Goal: Task Accomplishment & Management: Use online tool/utility

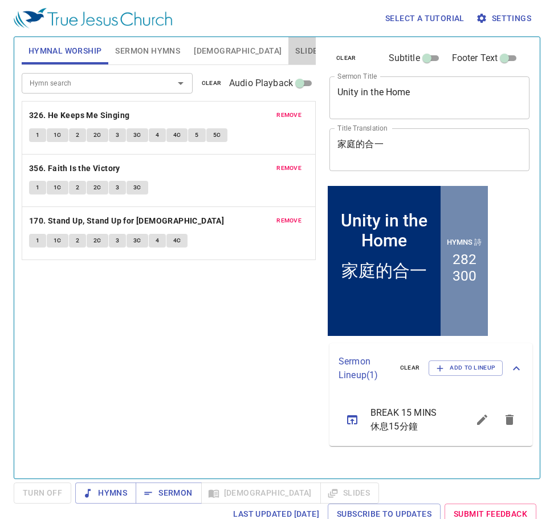
click at [295, 56] on span "Slides" at bounding box center [308, 51] width 27 height 14
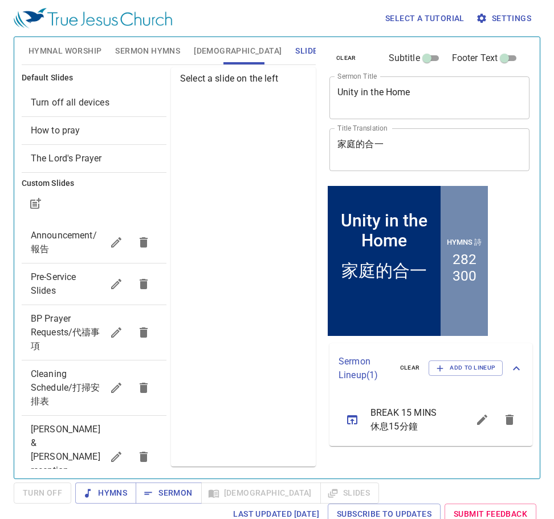
click at [71, 279] on span "Pre-Service Slides" at bounding box center [54, 283] width 46 height 25
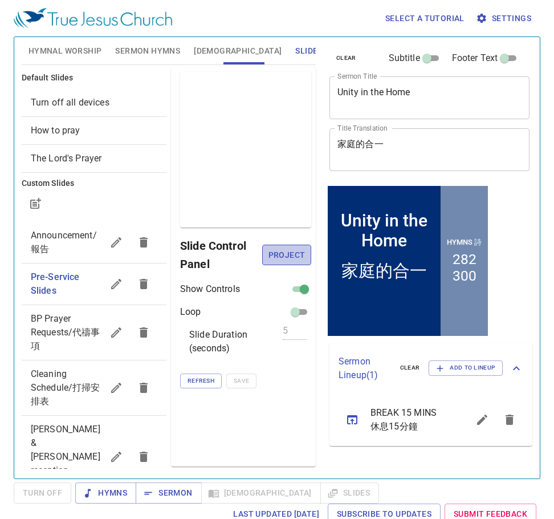
click at [298, 250] on span "Project" at bounding box center [286, 255] width 31 height 14
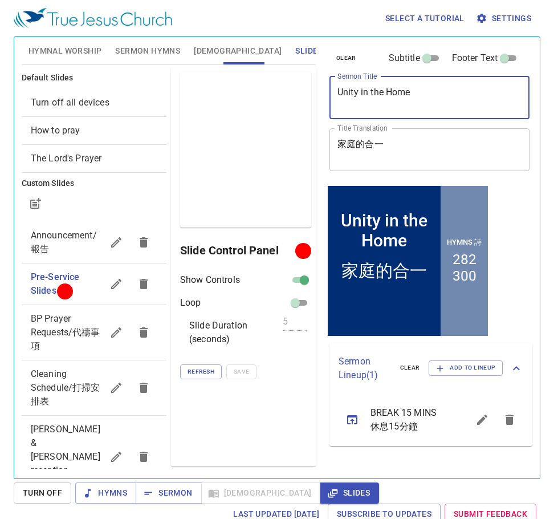
click at [441, 91] on textarea "Unity in the Home" at bounding box center [429, 98] width 184 height 22
drag, startPoint x: 458, startPoint y: 88, endPoint x: 115, endPoint y: 85, distance: 342.5
click at [121, 83] on div "Hymnal Worship Sermon Hymns Bible Slides Hymn search Hymn search clear Audio Pl…" at bounding box center [277, 252] width 520 height 441
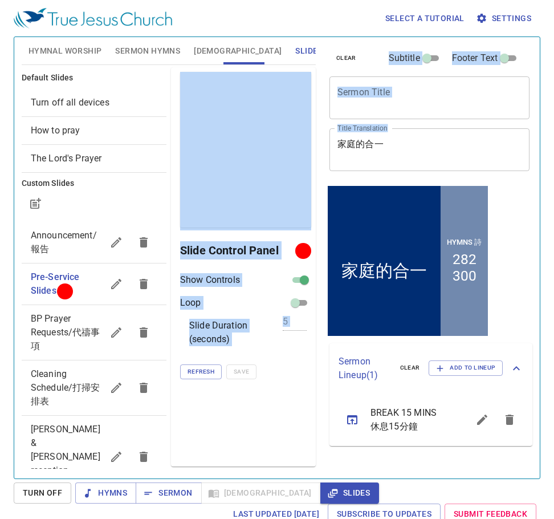
drag, startPoint x: 399, startPoint y: 133, endPoint x: 329, endPoint y: 149, distance: 71.8
click at [292, 150] on div "Hymnal Worship Sermon Hymns Bible Slides Hymn search Hymn search clear Audio Pl…" at bounding box center [277, 252] width 520 height 441
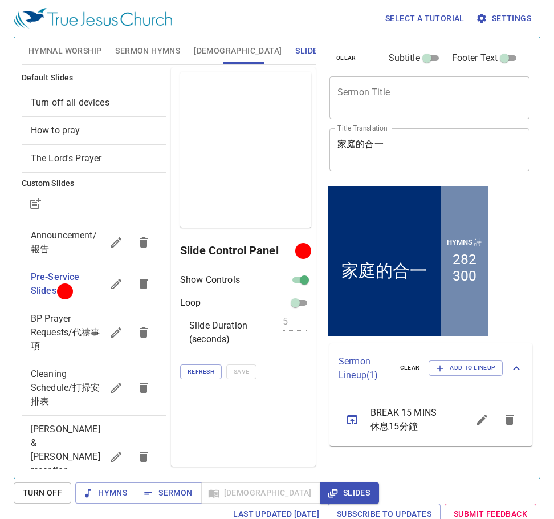
click at [441, 149] on textarea "家庭的合一" at bounding box center [429, 149] width 184 height 22
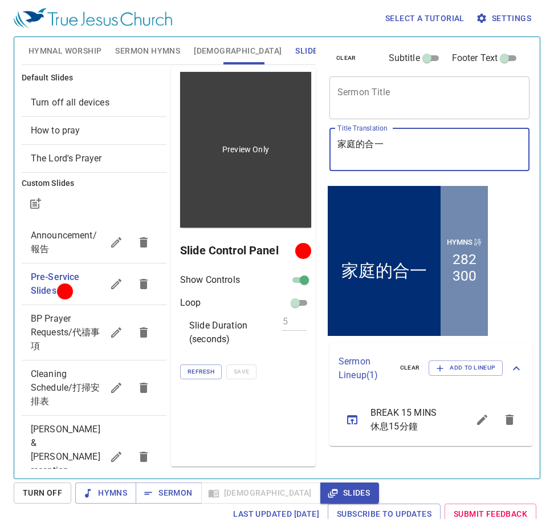
drag, startPoint x: 451, startPoint y: 149, endPoint x: 289, endPoint y: 159, distance: 162.1
click at [289, 159] on div "Hymnal Worship Sermon Hymns Bible Slides Hymn search Hymn search clear Audio Pl…" at bounding box center [277, 252] width 520 height 441
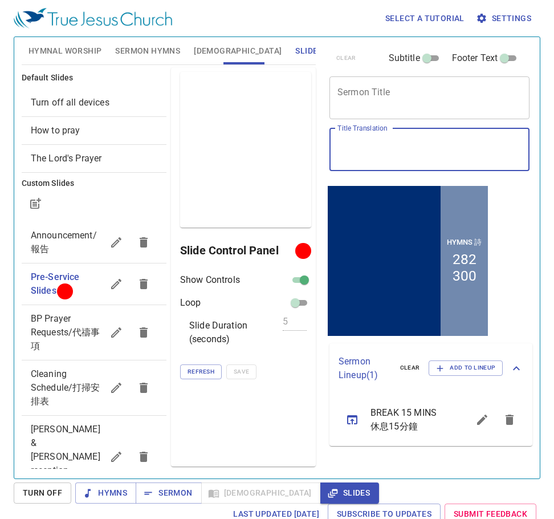
click at [87, 49] on span "Hymnal Worship" at bounding box center [65, 51] width 74 height 14
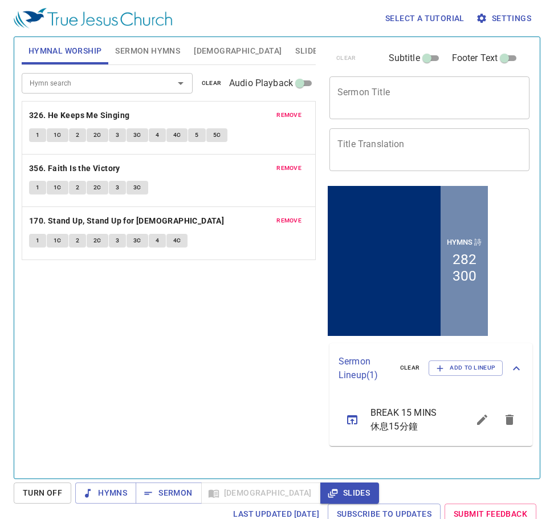
click at [289, 116] on span "remove" at bounding box center [288, 115] width 25 height 10
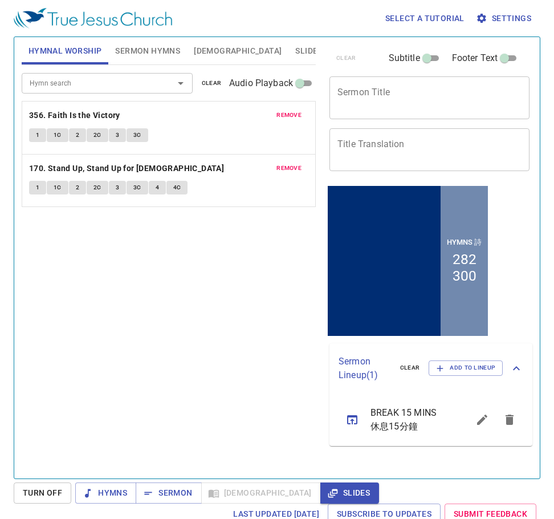
click at [289, 111] on span "remove" at bounding box center [288, 115] width 25 height 10
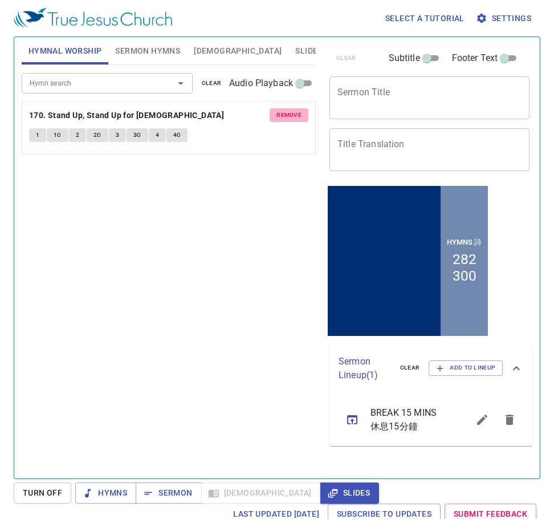
click at [289, 109] on button "remove" at bounding box center [289, 115] width 39 height 14
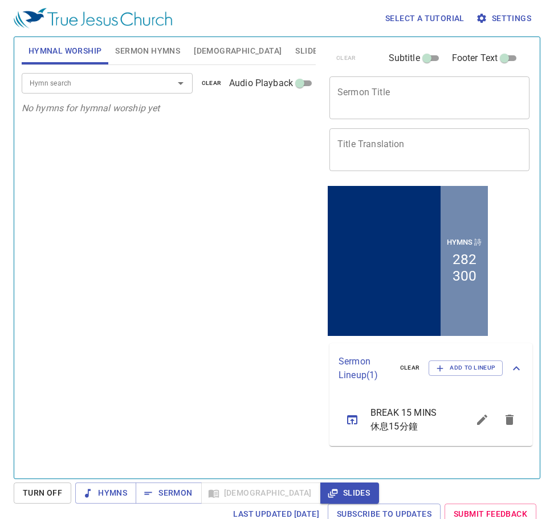
click at [110, 83] on input "Hymn search" at bounding box center [90, 82] width 130 height 13
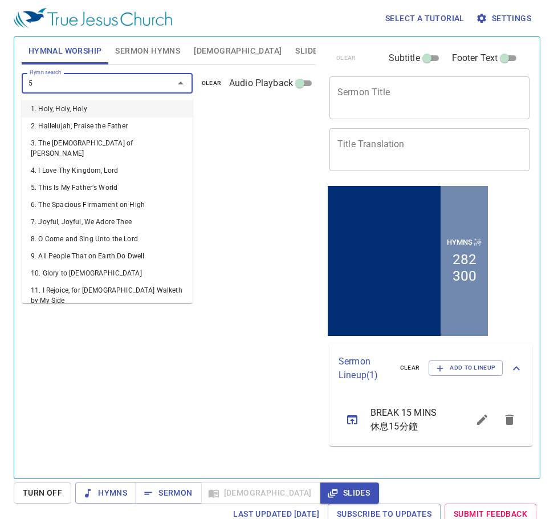
type input "58"
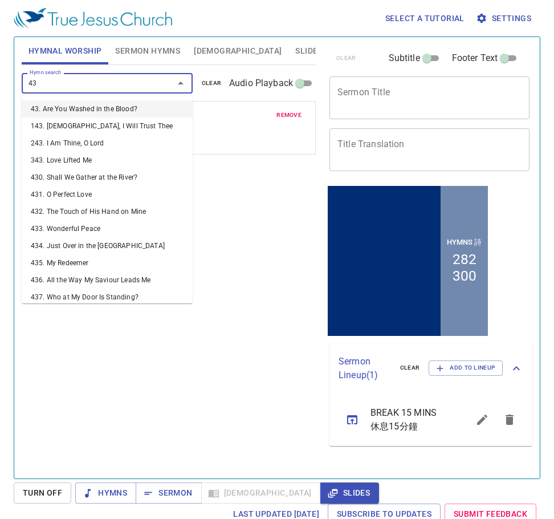
type input "436"
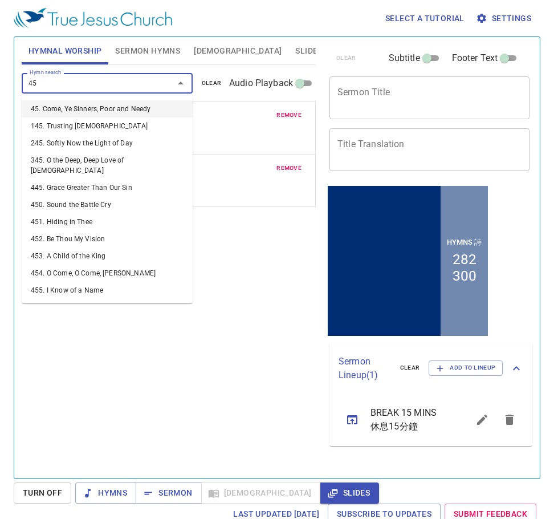
type input "452"
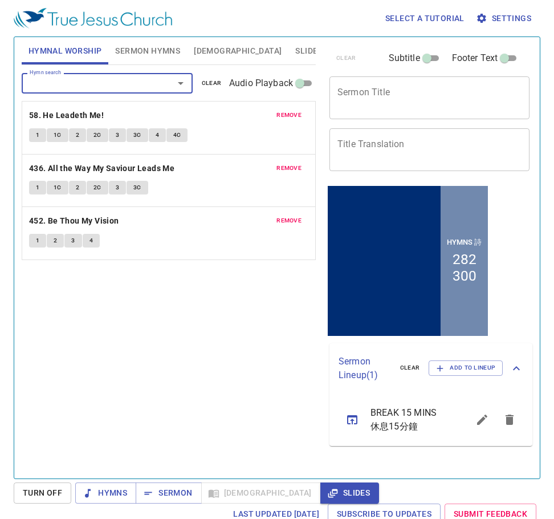
click at [236, 331] on div "Hymn search Hymn search clear Audio Playback remove 58. He Leadeth Me! 1 1C 2 2…" at bounding box center [169, 266] width 294 height 403
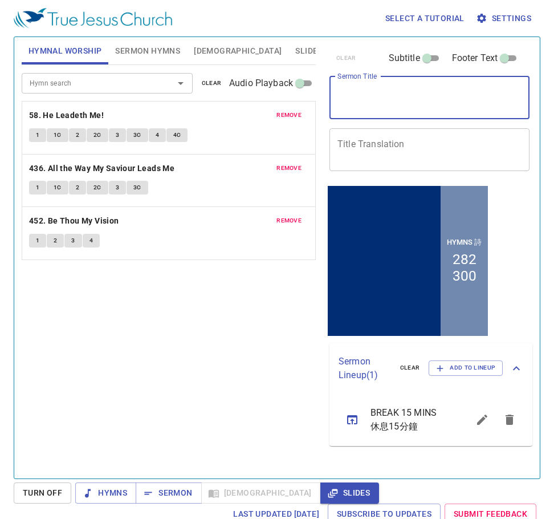
click at [389, 89] on textarea "Sermon Title" at bounding box center [429, 98] width 184 height 22
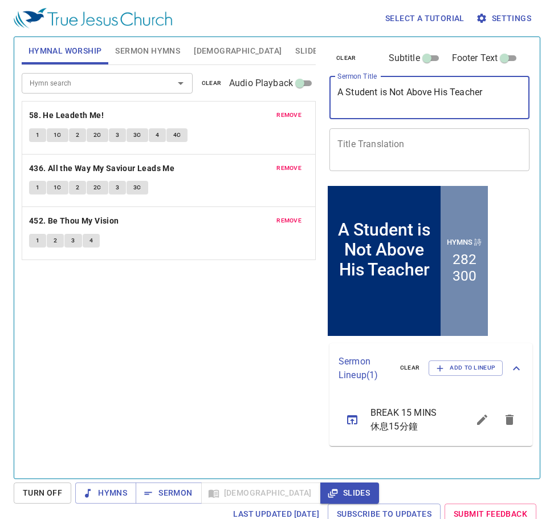
type textarea "A Student is Not Above His Teacher"
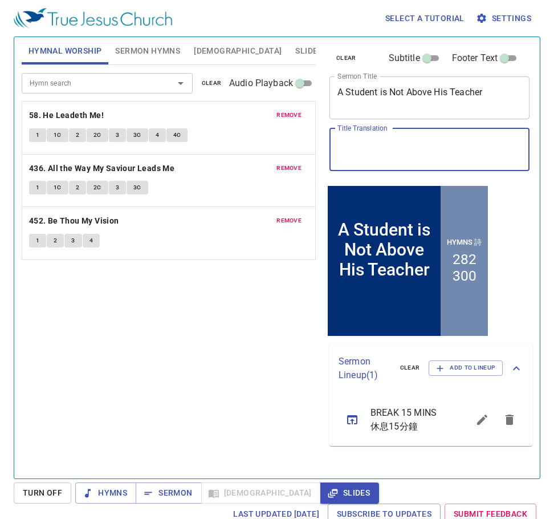
click at [365, 151] on textarea "Title Translation" at bounding box center [429, 149] width 184 height 22
click at [425, 143] on textarea "Title Translation" at bounding box center [429, 149] width 184 height 22
type textarea "ㄑ"
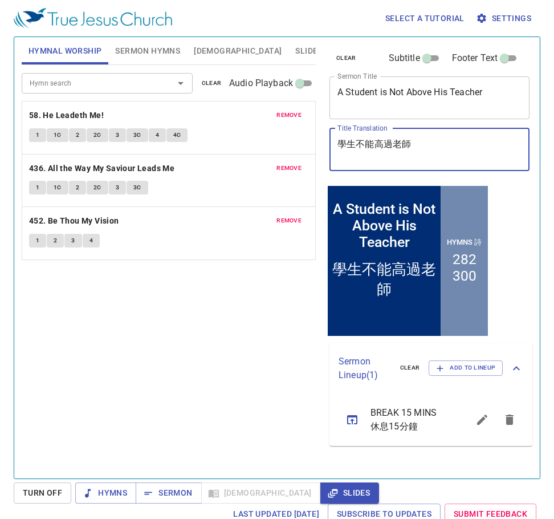
type textarea "學生不能高過老師"
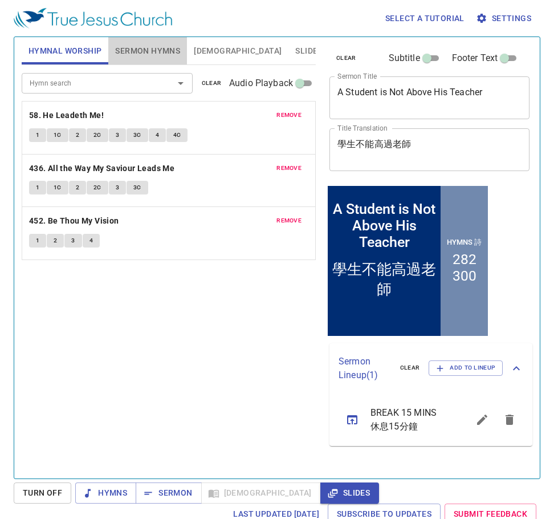
click at [175, 44] on span "Sermon Hymns" at bounding box center [147, 51] width 65 height 14
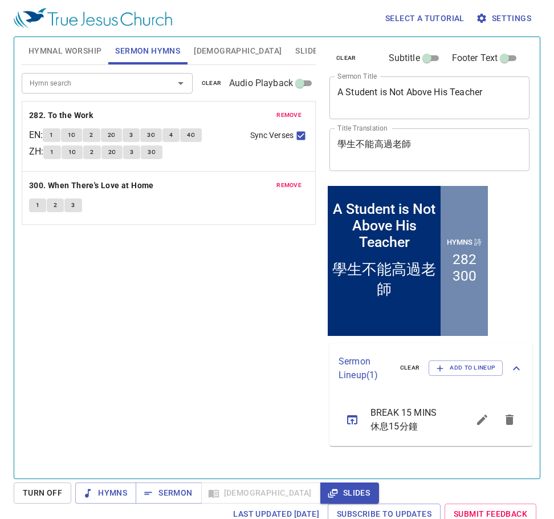
click at [296, 114] on span "remove" at bounding box center [288, 115] width 25 height 10
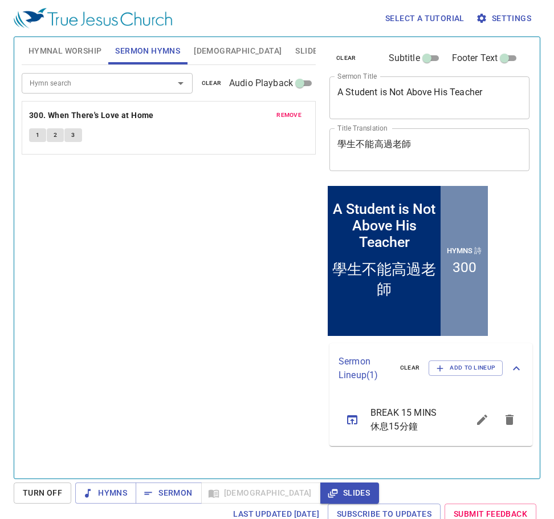
click at [296, 114] on span "remove" at bounding box center [288, 115] width 25 height 10
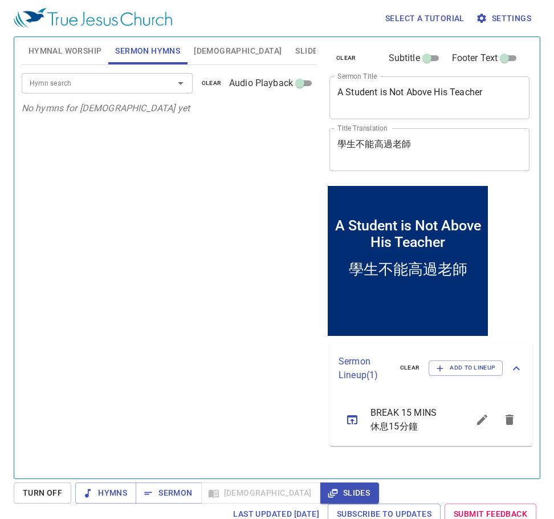
click at [146, 81] on input "Hymn search" at bounding box center [90, 82] width 130 height 13
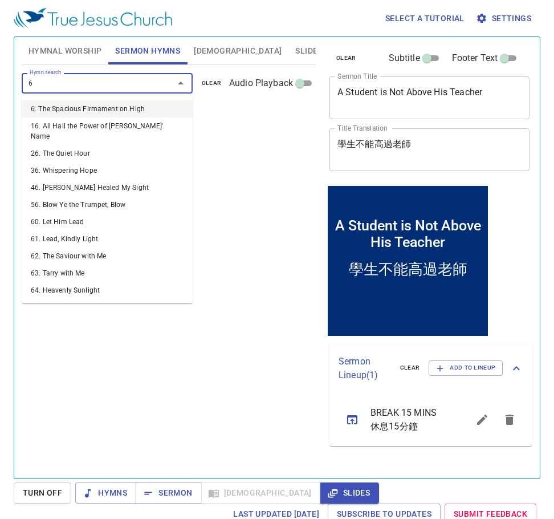
type input "67"
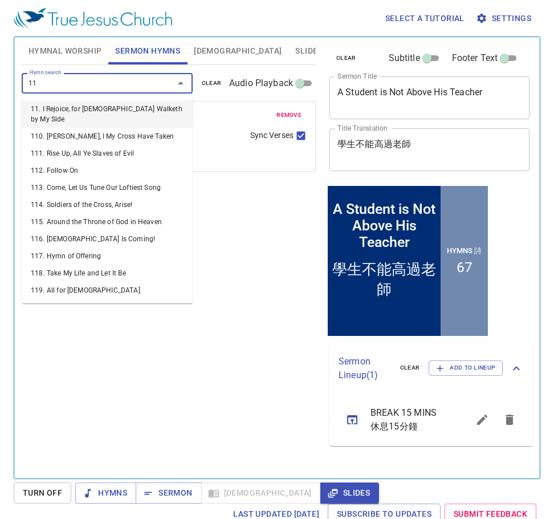
type input "112"
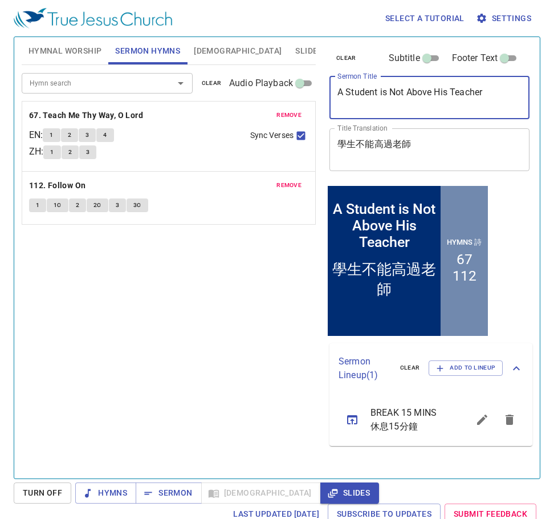
drag, startPoint x: 521, startPoint y: 102, endPoint x: 244, endPoint y: 89, distance: 277.8
click at [244, 89] on div "Hymnal Worship Sermon Hymns Bible Slides Hymn search Hymn search clear Audio Pl…" at bounding box center [277, 252] width 520 height 441
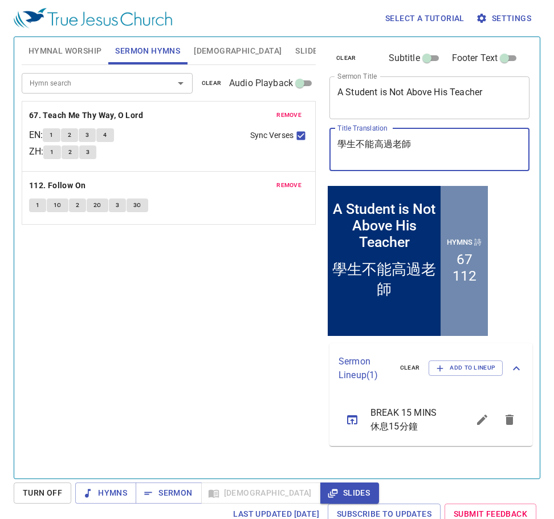
drag, startPoint x: 426, startPoint y: 143, endPoint x: 240, endPoint y: 152, distance: 185.4
click at [240, 152] on div "Hymnal Worship Sermon Hymns Bible Slides Hymn search Hymn search clear Audio Pl…" at bounding box center [277, 252] width 520 height 441
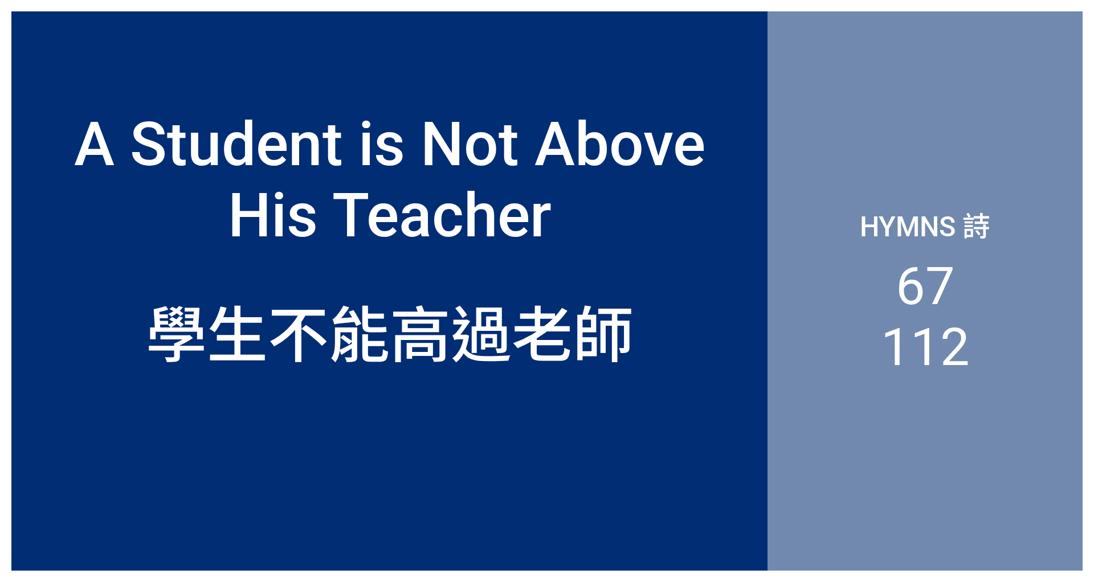
click at [148, 355] on div "學生不能高過老師" at bounding box center [390, 331] width 488 height 88
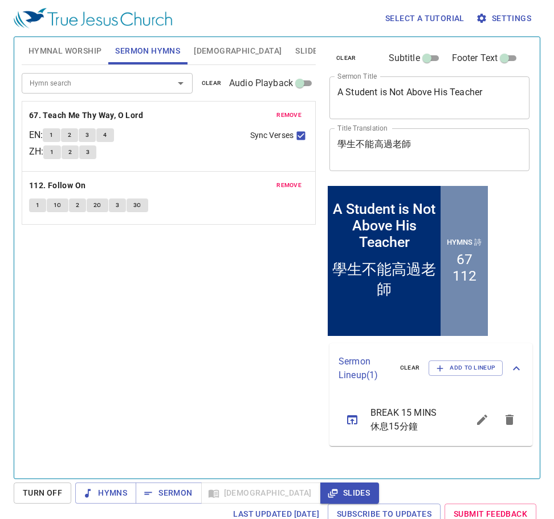
click at [183, 313] on div "Hymn search Hymn search clear Audio Playback remove 67. Teach Me Thy Way, O Lor…" at bounding box center [169, 266] width 294 height 403
click at [88, 53] on span "Hymnal Worship" at bounding box center [65, 51] width 74 height 14
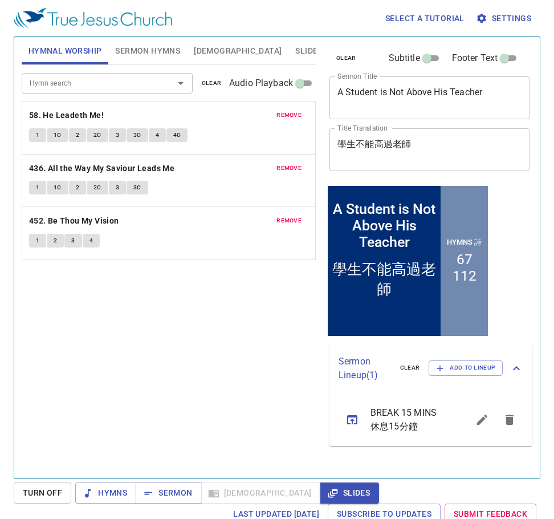
click at [295, 49] on span "Slides" at bounding box center [308, 51] width 27 height 14
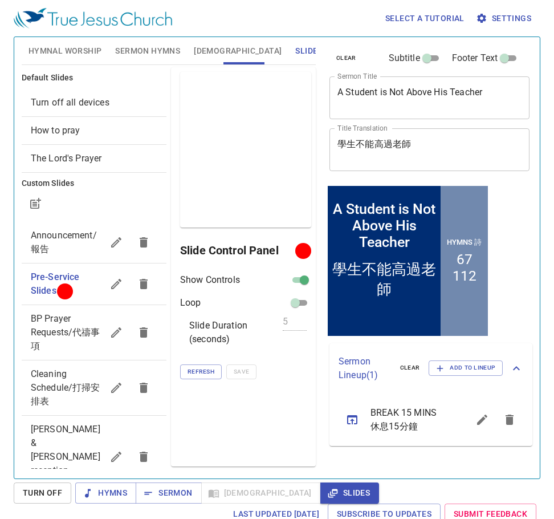
click at [155, 44] on span "Sermon Hymns" at bounding box center [147, 51] width 65 height 14
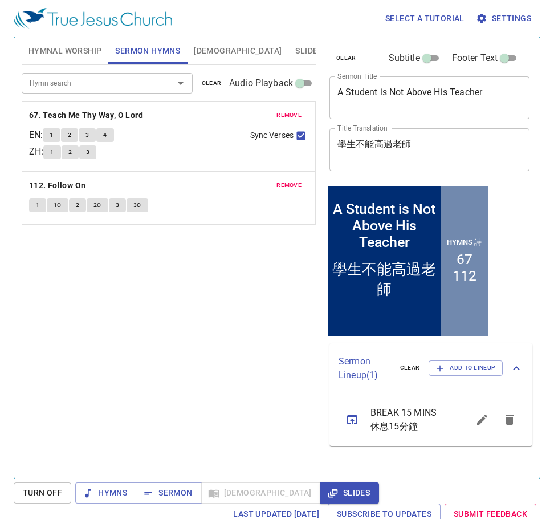
click at [76, 52] on span "Hymnal Worship" at bounding box center [65, 51] width 74 height 14
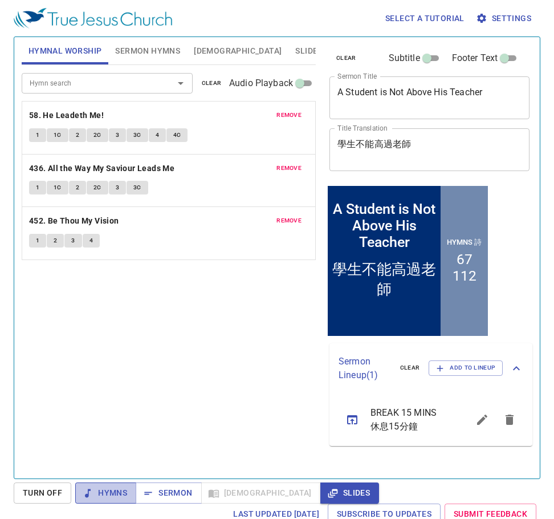
click at [123, 491] on span "Hymns" at bounding box center [105, 492] width 43 height 14
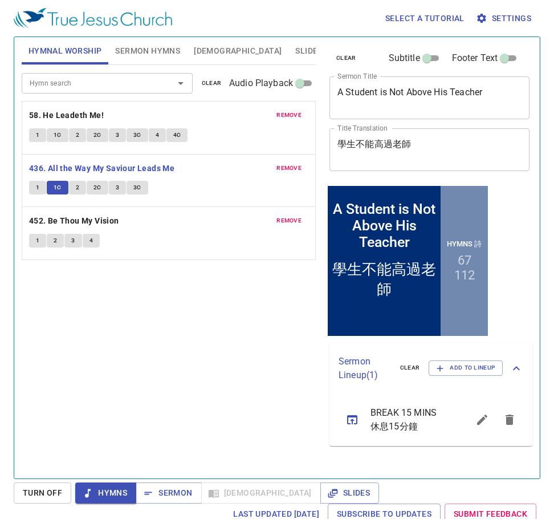
click at [76, 186] on span "2" at bounding box center [77, 187] width 3 height 10
click at [95, 185] on span "2C" at bounding box center [97, 187] width 8 height 10
click at [116, 187] on span "3" at bounding box center [117, 187] width 3 height 10
click at [134, 183] on span "3C" at bounding box center [137, 187] width 8 height 10
click at [52, 227] on b "452. Be Thou My Vision" at bounding box center [74, 221] width 90 height 14
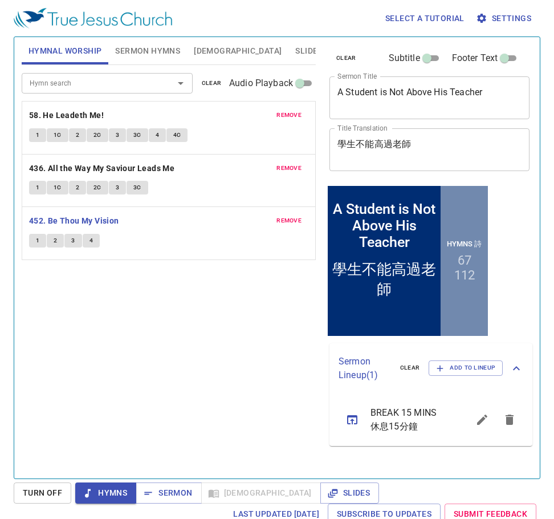
click at [38, 240] on span "1" at bounding box center [37, 240] width 3 height 10
click at [54, 244] on span "2" at bounding box center [55, 240] width 3 height 10
click at [75, 240] on span "3" at bounding box center [72, 240] width 3 height 10
click at [90, 244] on span "4" at bounding box center [90, 240] width 3 height 10
click at [295, 51] on span "Slides" at bounding box center [308, 51] width 27 height 14
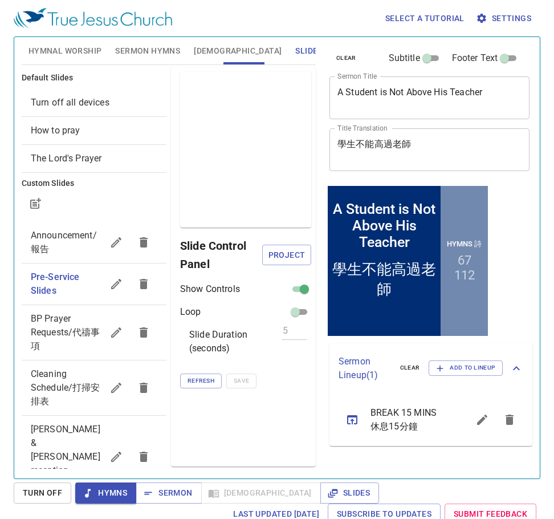
click at [77, 101] on span "Turn off all devices" at bounding box center [70, 102] width 79 height 11
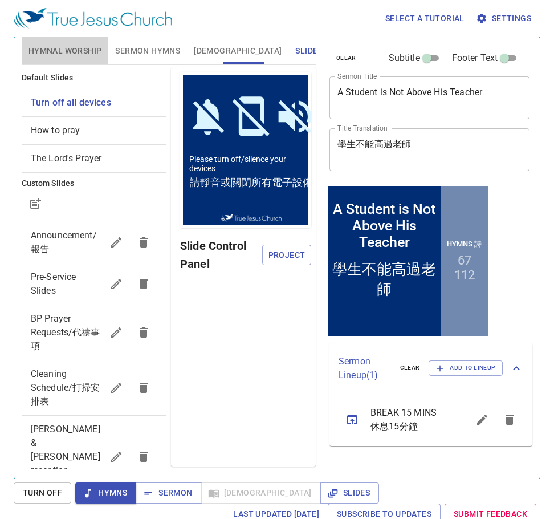
click at [64, 55] on span "Hymnal Worship" at bounding box center [65, 51] width 74 height 14
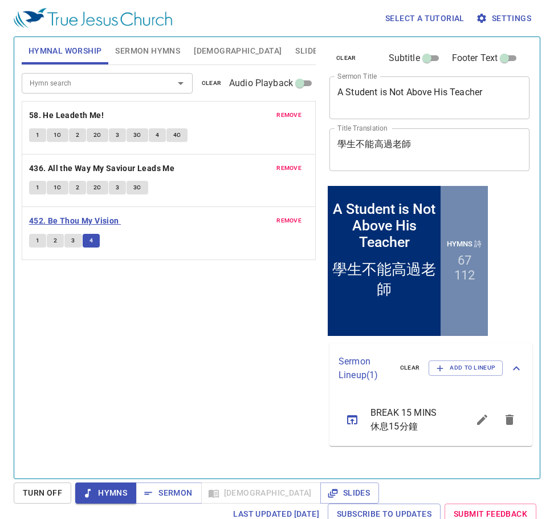
click at [98, 218] on b "452. Be Thou My Vision" at bounding box center [74, 221] width 90 height 14
click at [288, 43] on button "Slides" at bounding box center [308, 50] width 40 height 27
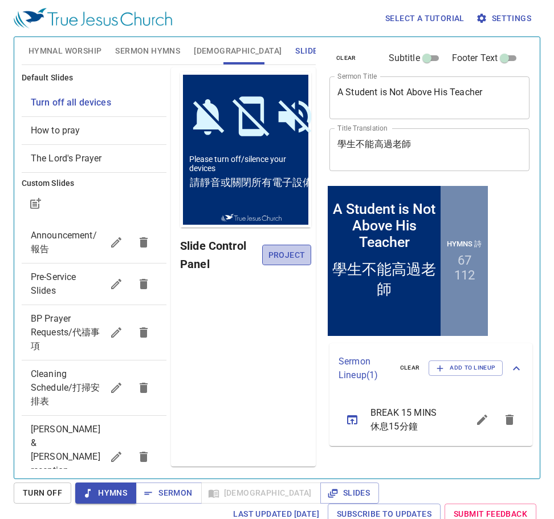
click at [286, 248] on span "Project" at bounding box center [286, 255] width 31 height 14
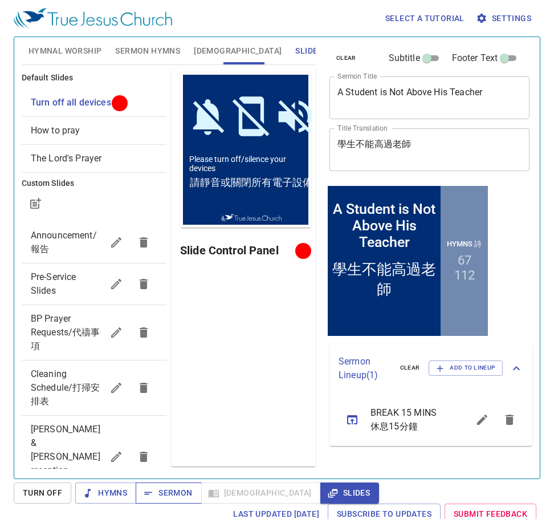
click at [165, 489] on span "Sermon" at bounding box center [168, 492] width 47 height 14
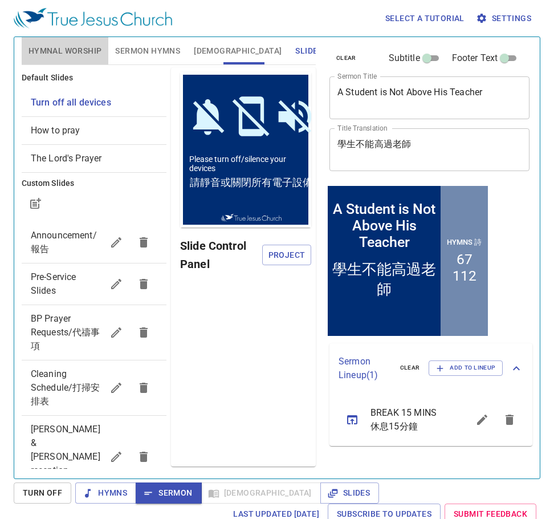
click at [98, 44] on span "Hymnal Worship" at bounding box center [65, 51] width 74 height 14
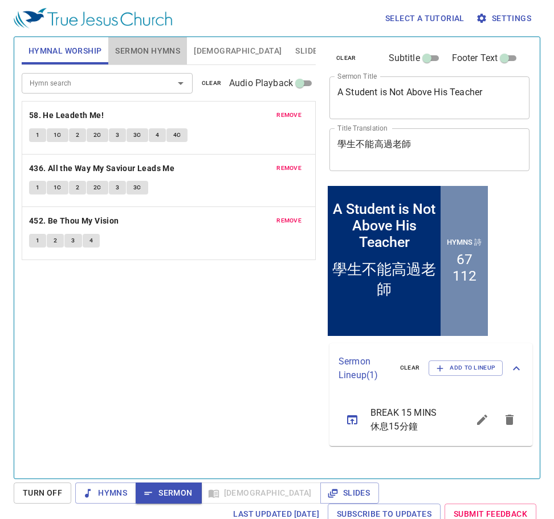
click at [145, 39] on button "Sermon Hymns" at bounding box center [147, 50] width 79 height 27
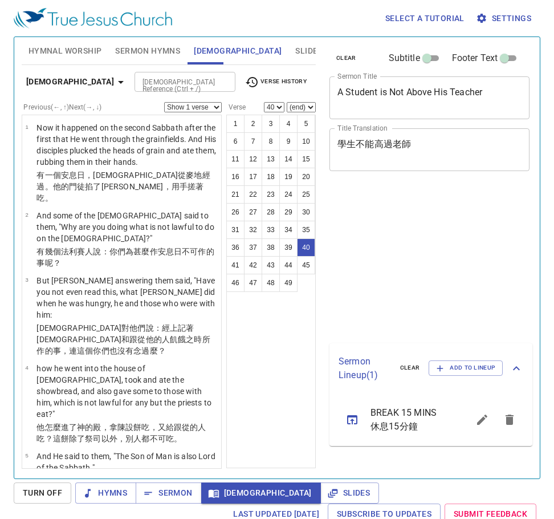
select select "40"
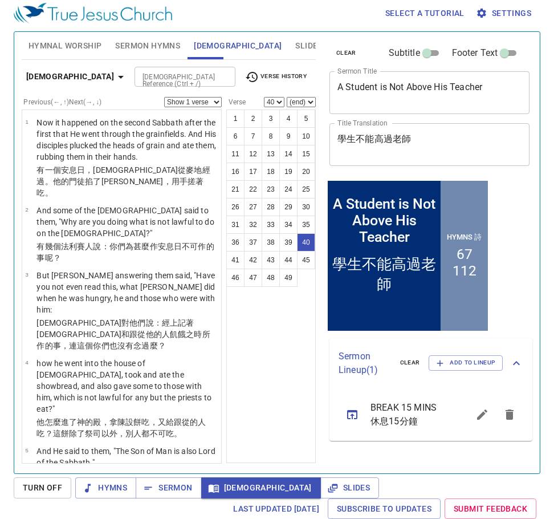
scroll to position [2395, 0]
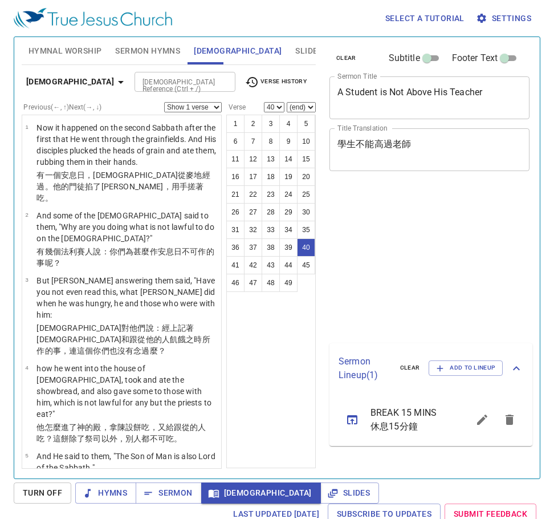
select select "40"
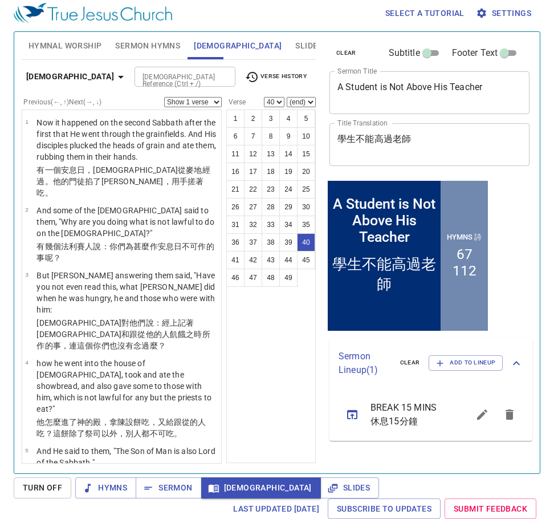
scroll to position [2395, 0]
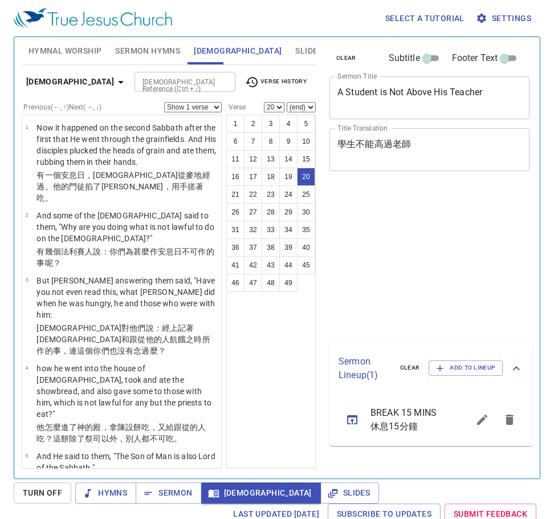
select select "20"
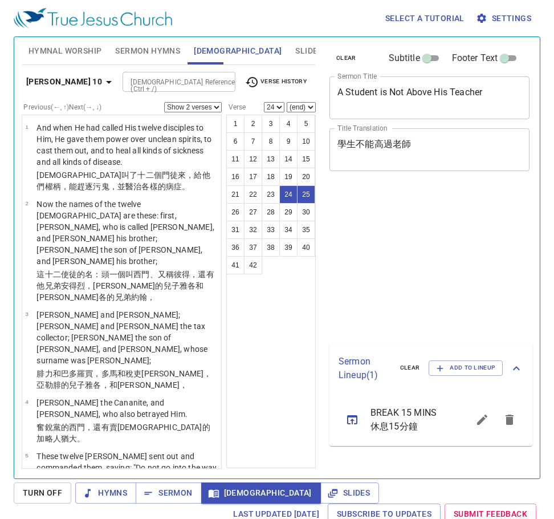
select select "2"
select select "24"
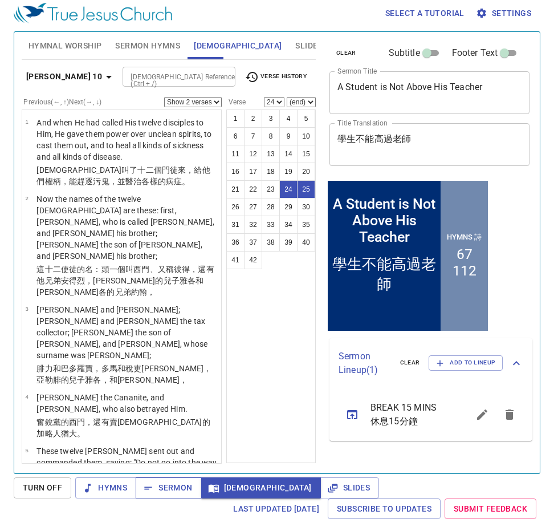
scroll to position [1310, 0]
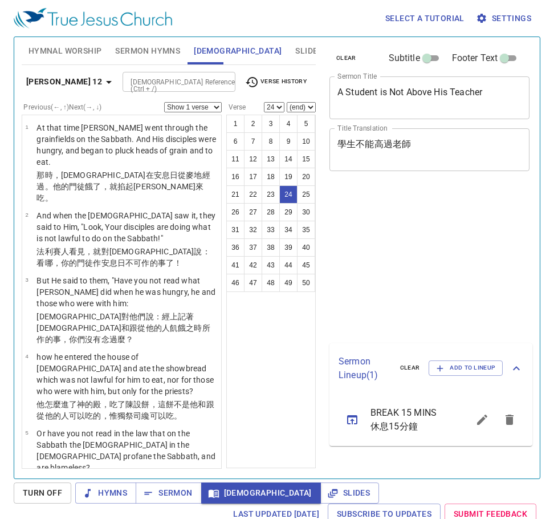
select select "24"
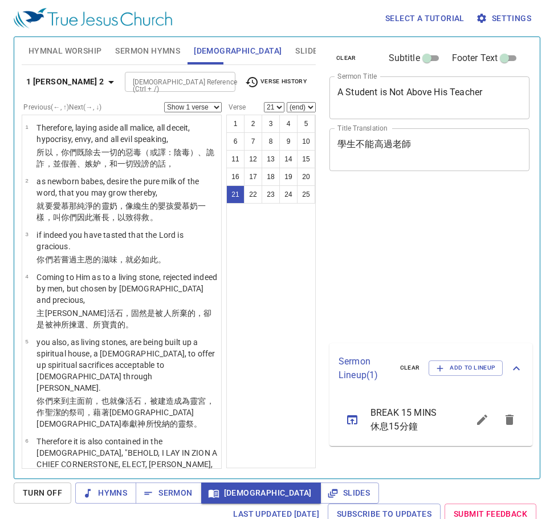
select select "21"
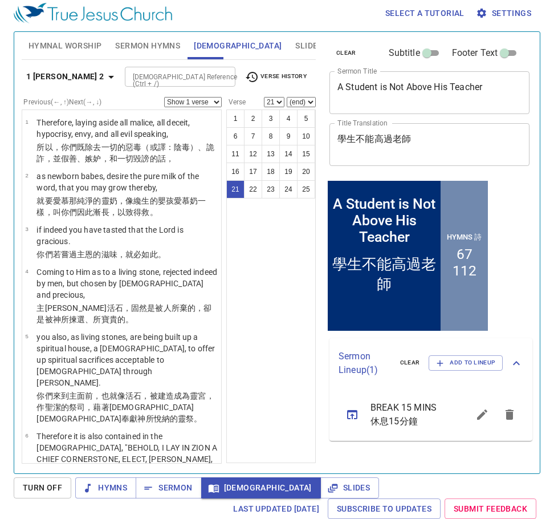
scroll to position [1383, 0]
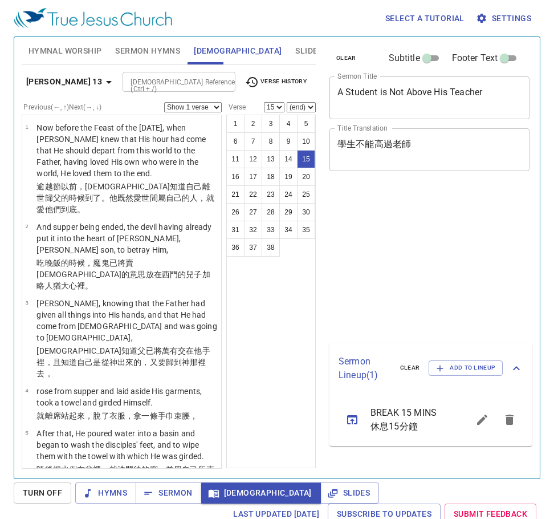
select select "15"
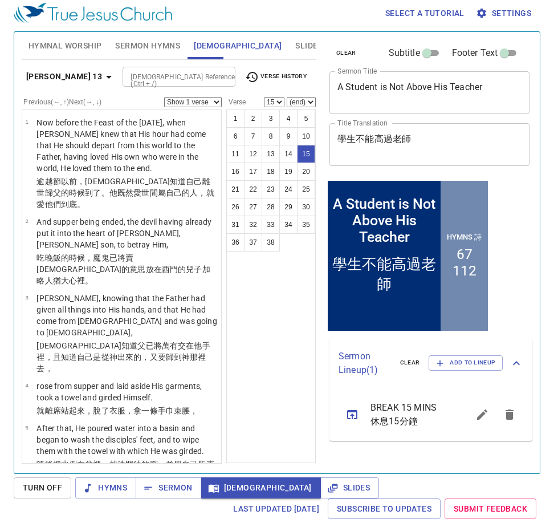
scroll to position [667, 0]
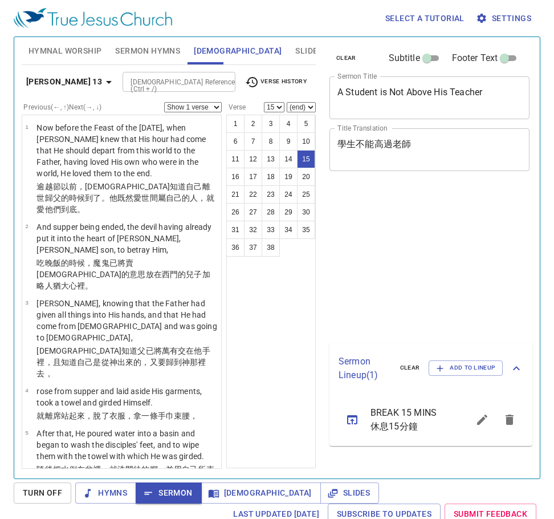
select select "15"
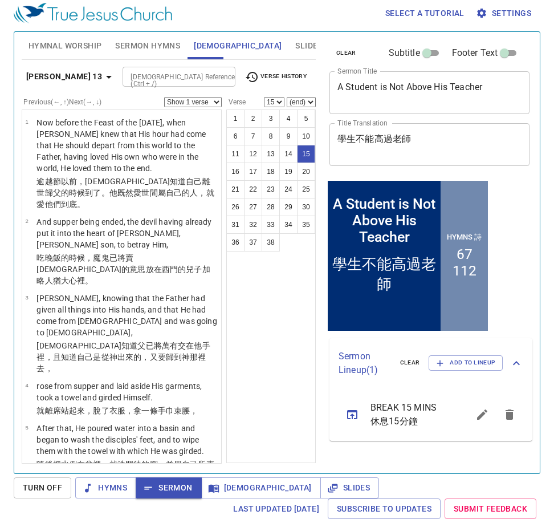
scroll to position [667, 0]
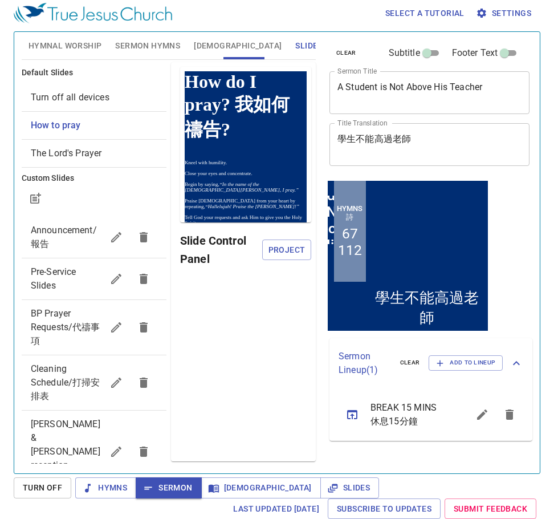
scroll to position [5, 0]
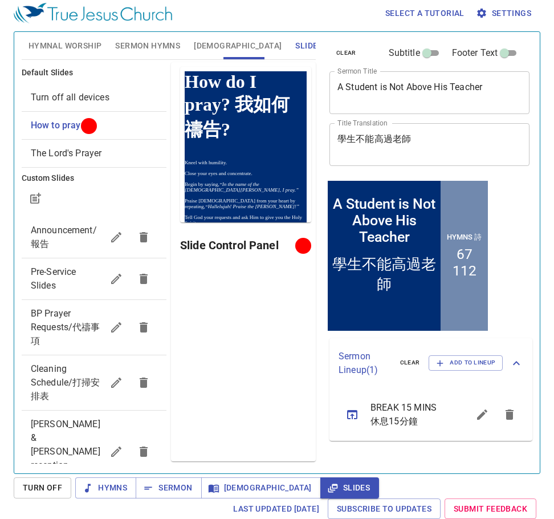
scroll to position [5, 0]
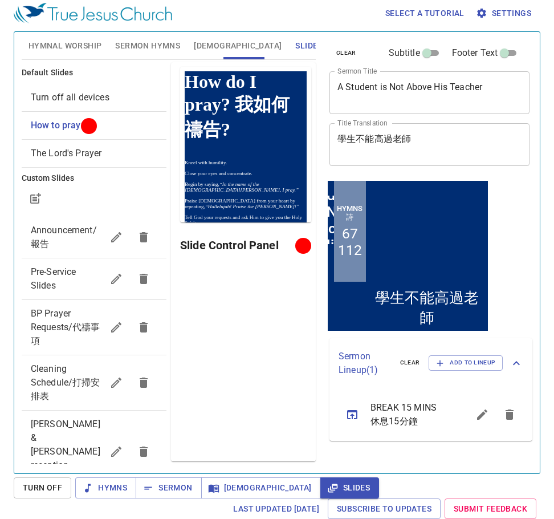
scroll to position [5, 0]
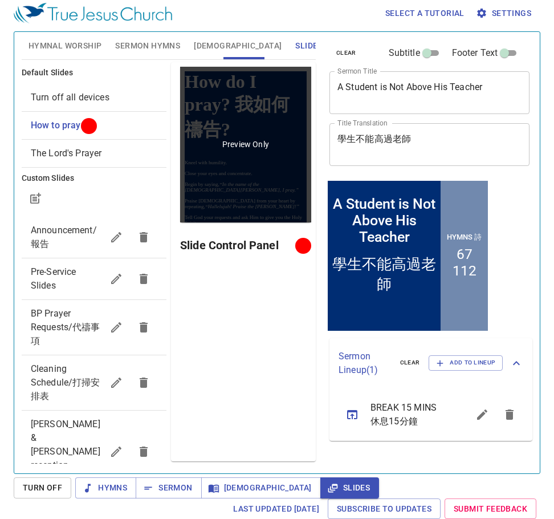
scroll to position [5, 0]
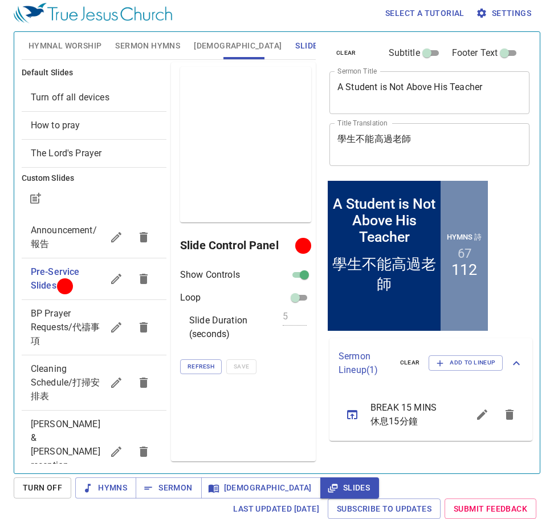
scroll to position [5, 0]
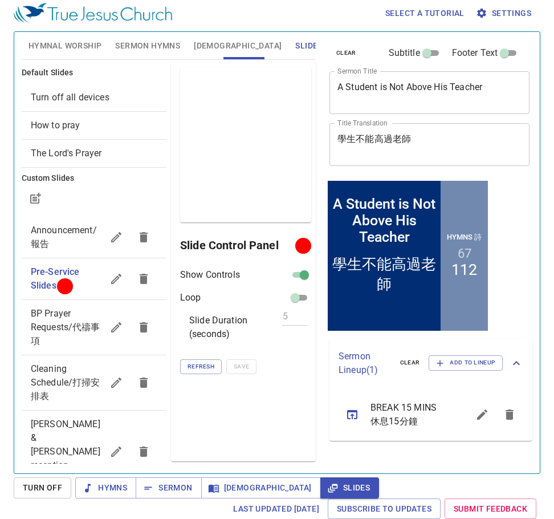
scroll to position [5, 0]
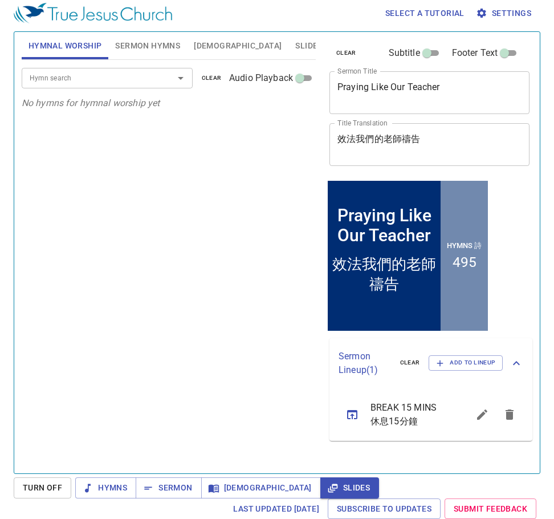
scroll to position [5, 0]
